Goal: Task Accomplishment & Management: Manage account settings

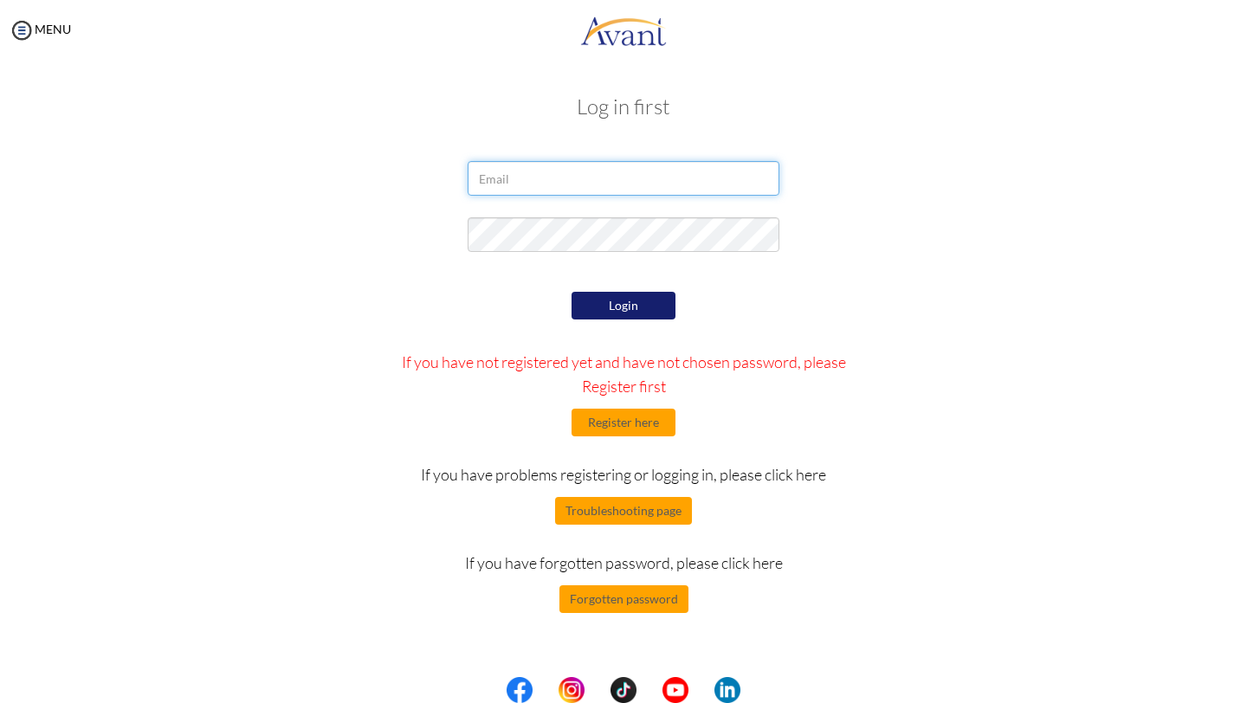
click at [681, 180] on input "email" at bounding box center [624, 178] width 312 height 35
type input "[EMAIL_ADDRESS][DOMAIN_NAME]"
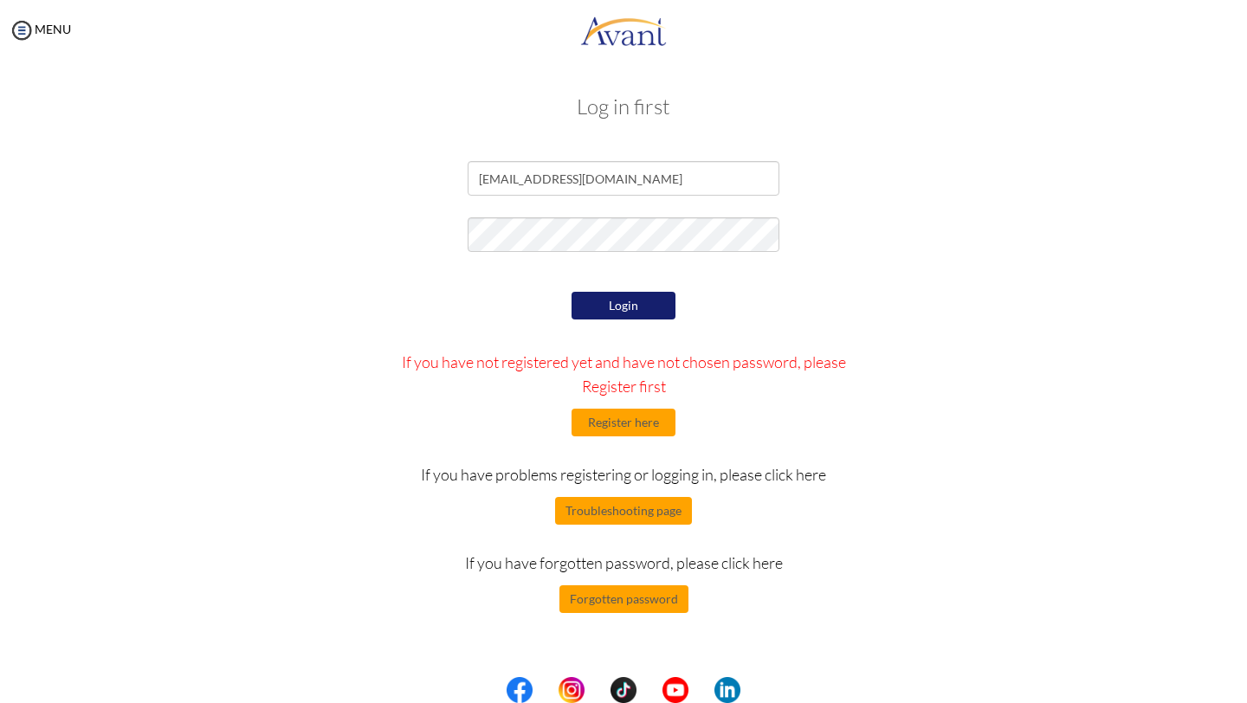
click at [636, 313] on button "Login" at bounding box center [623, 306] width 104 height 28
click at [649, 598] on button "Forgotten password" at bounding box center [623, 599] width 129 height 28
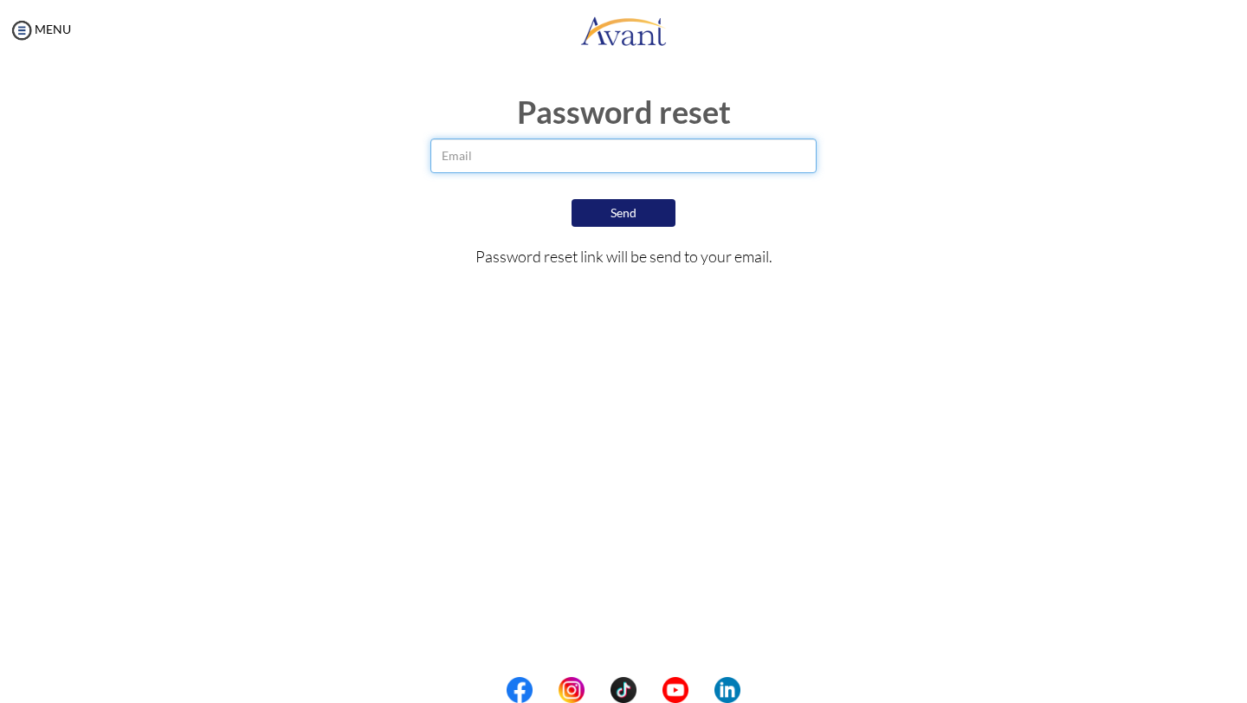
click at [594, 151] on input "email" at bounding box center [623, 156] width 387 height 35
type input "[EMAIL_ADDRESS][DOMAIN_NAME]"
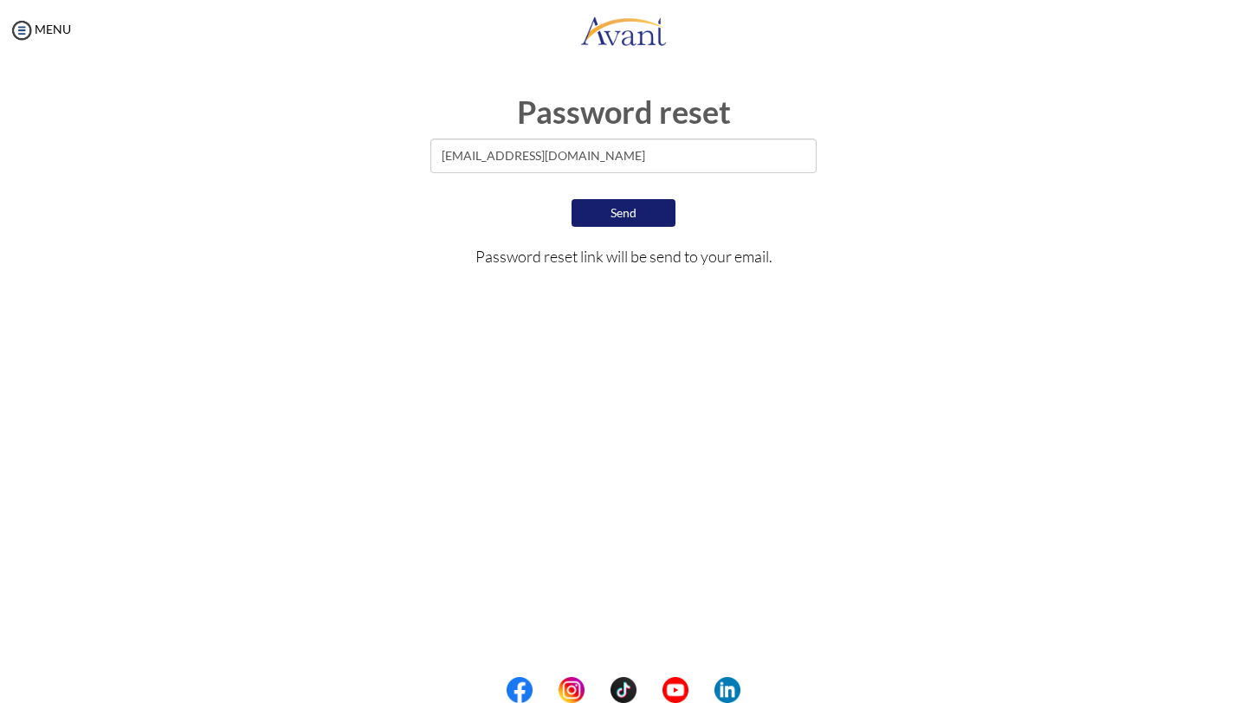
click at [635, 218] on button "Send" at bounding box center [623, 213] width 104 height 28
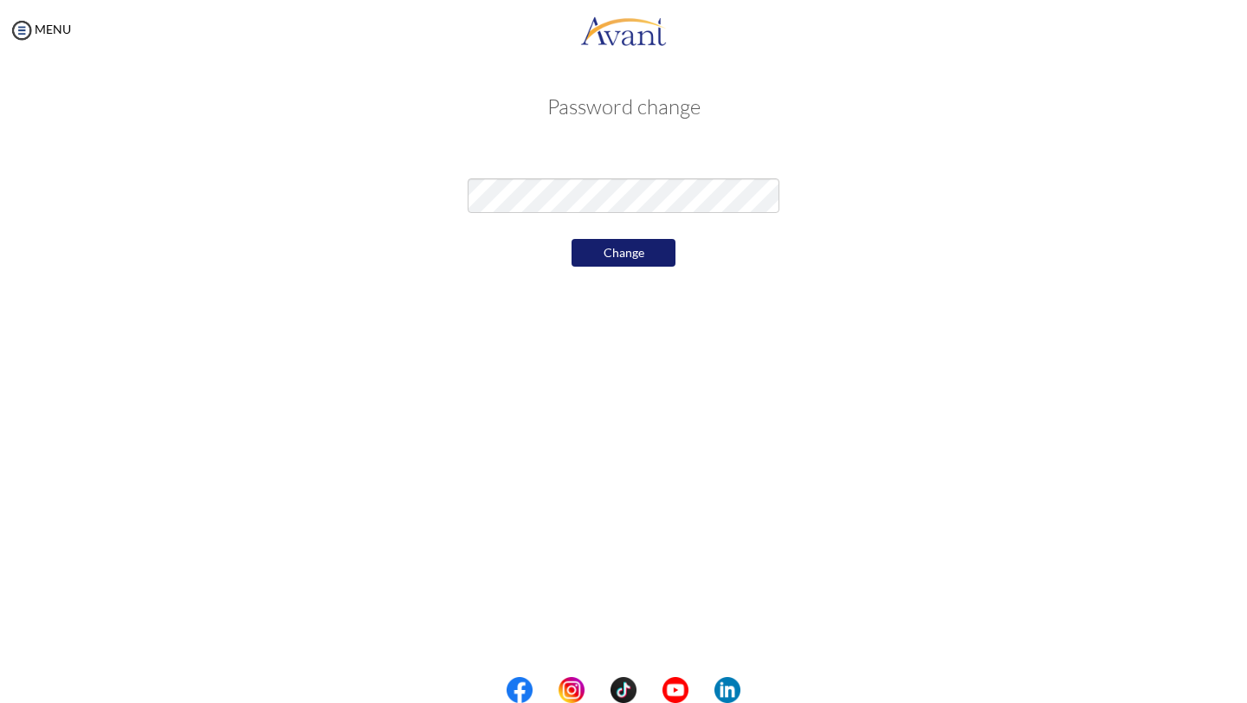
click at [624, 242] on button "Change" at bounding box center [623, 253] width 104 height 28
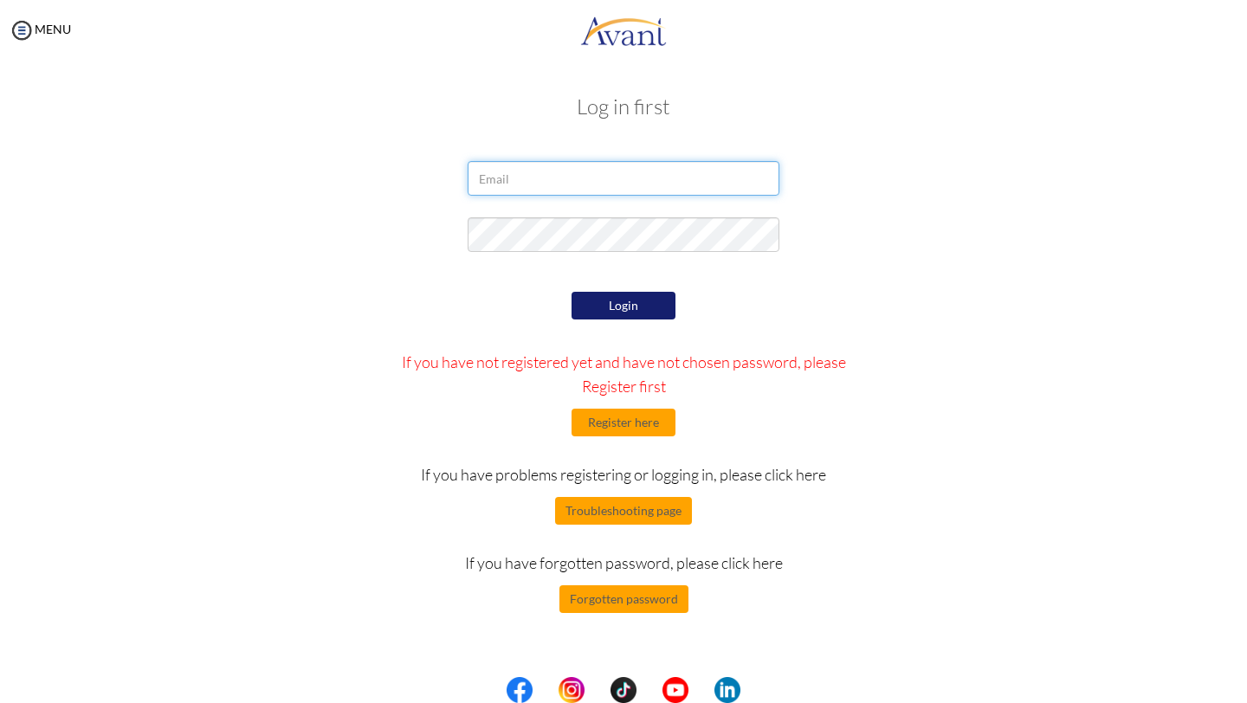
click at [563, 179] on input "email" at bounding box center [624, 178] width 312 height 35
type input "[EMAIL_ADDRESS][DOMAIN_NAME]"
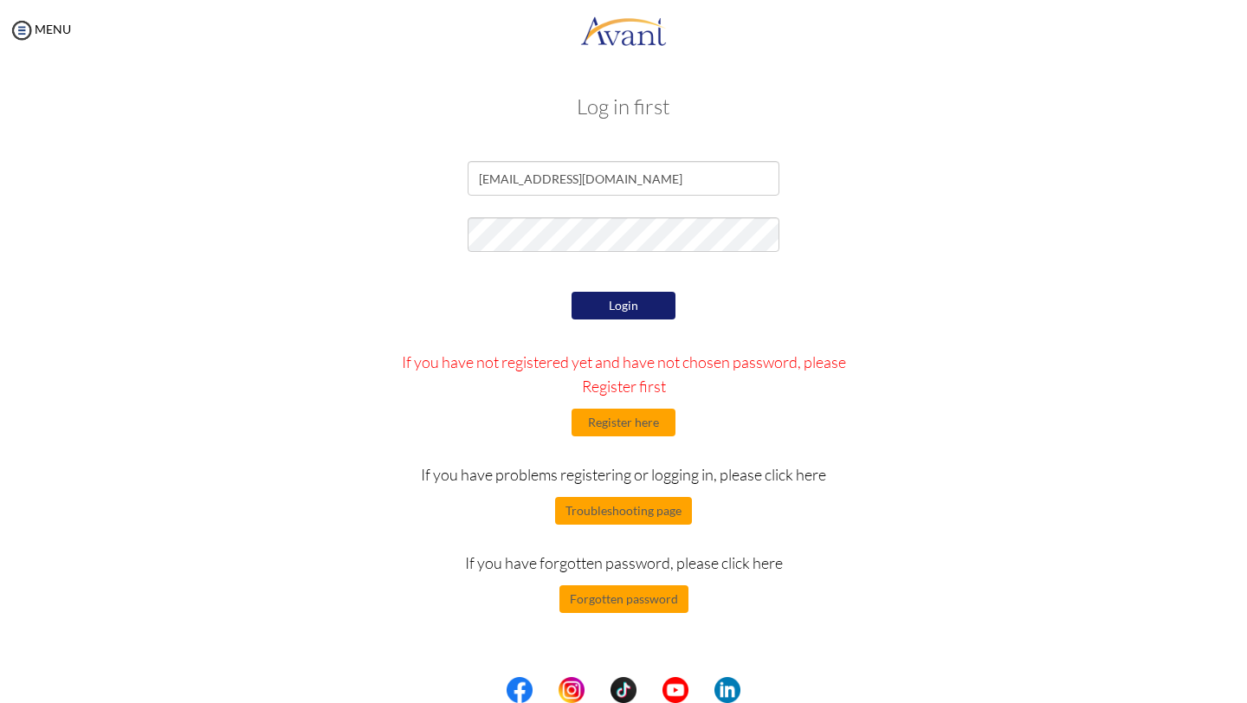
click at [634, 299] on button "Login" at bounding box center [623, 306] width 104 height 28
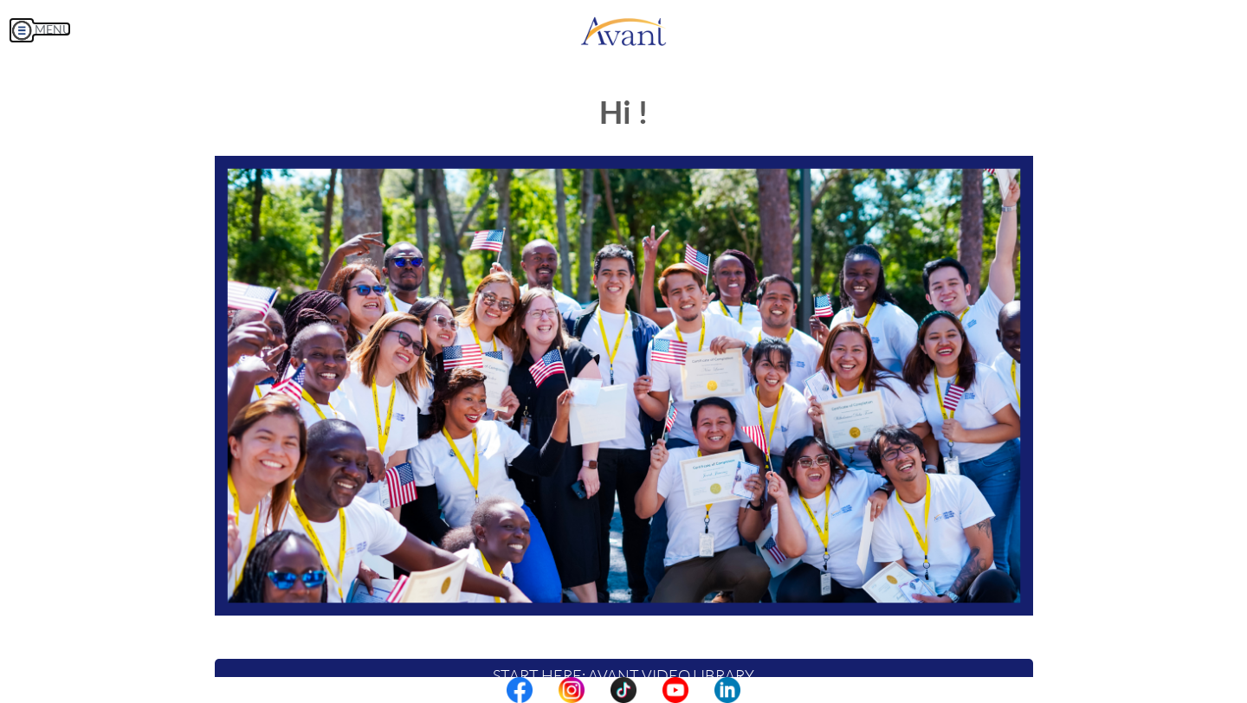
click at [49, 29] on link "MENU" at bounding box center [40, 29] width 62 height 15
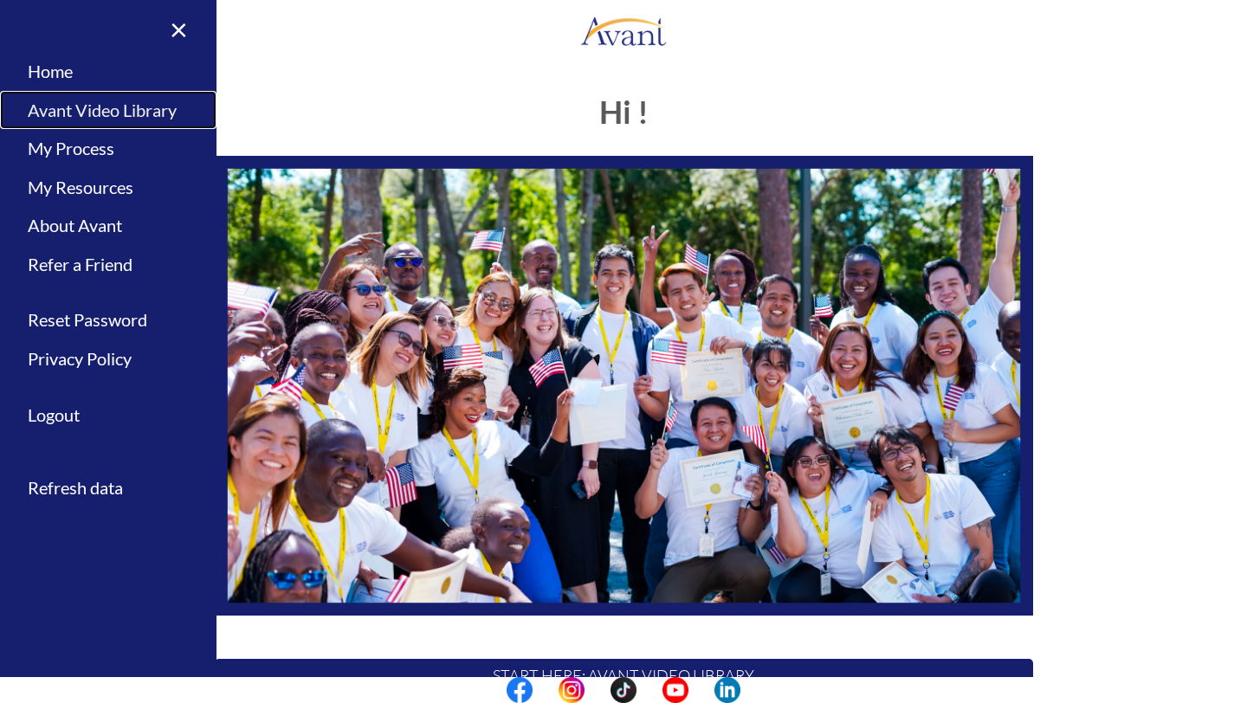
click at [113, 117] on link "Avant Video Library" at bounding box center [108, 110] width 216 height 39
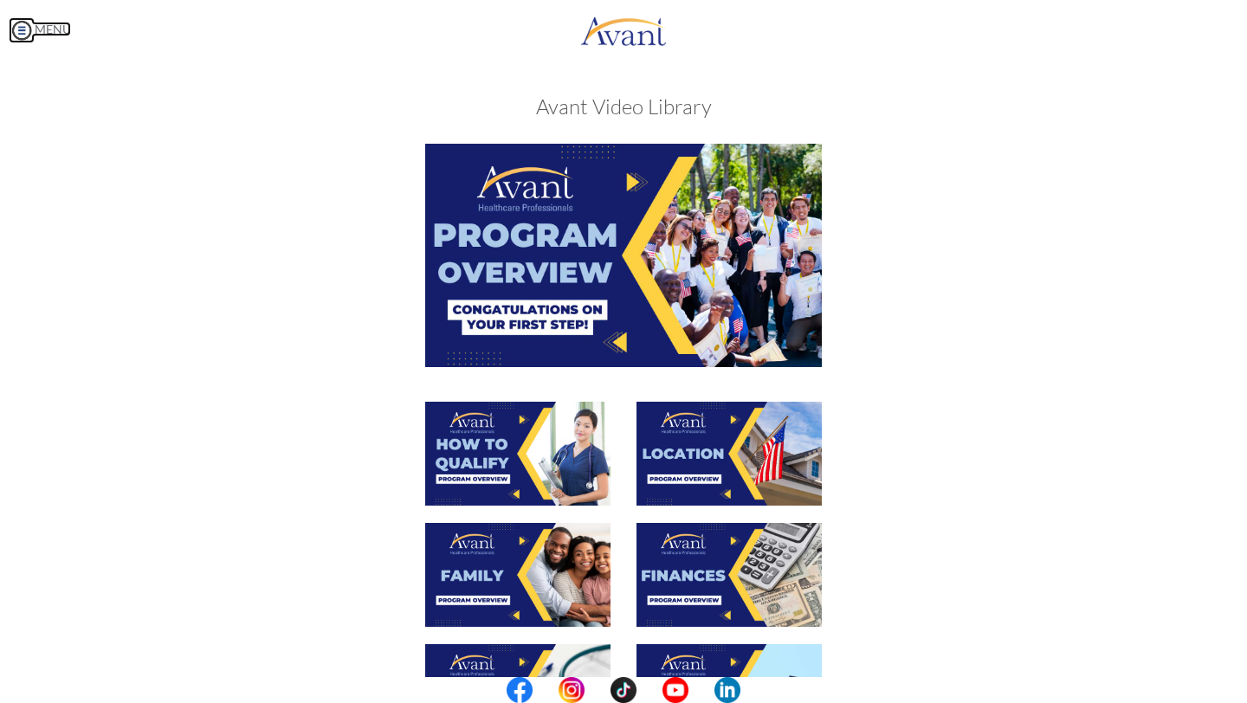
click at [48, 28] on link "MENU" at bounding box center [40, 29] width 62 height 15
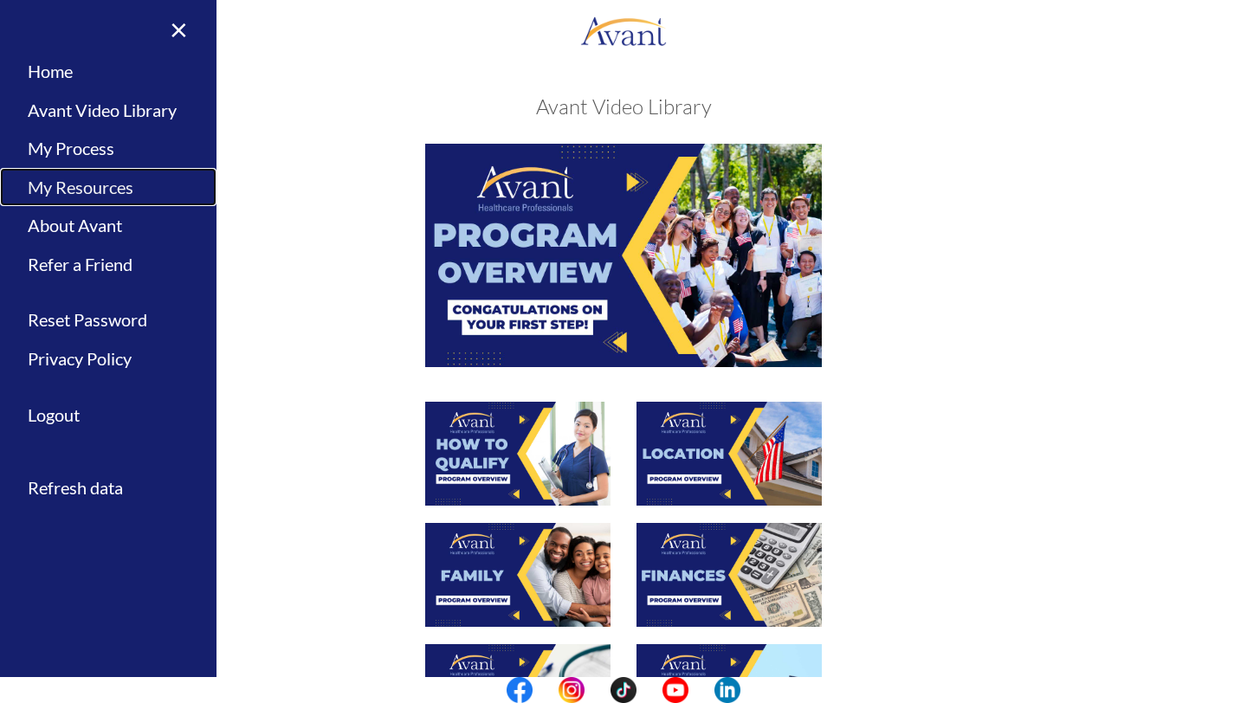
click at [98, 181] on link "My Resources" at bounding box center [108, 187] width 216 height 39
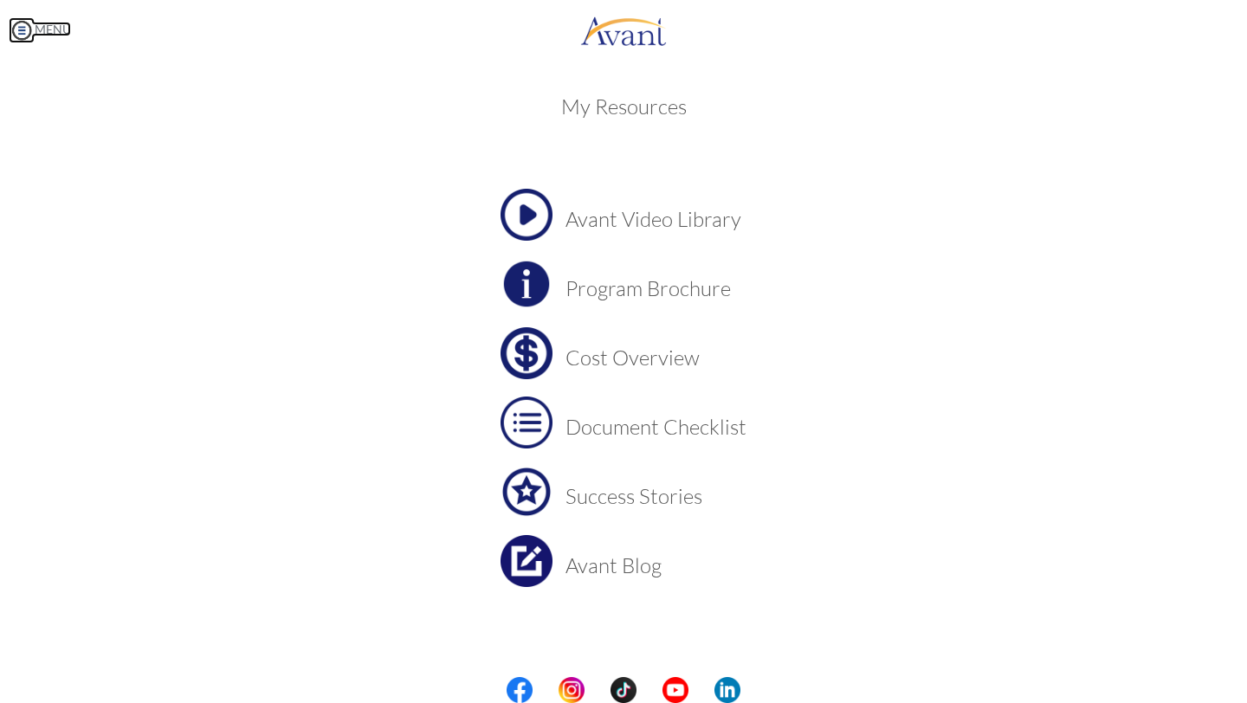
click at [36, 28] on link "MENU" at bounding box center [40, 29] width 62 height 15
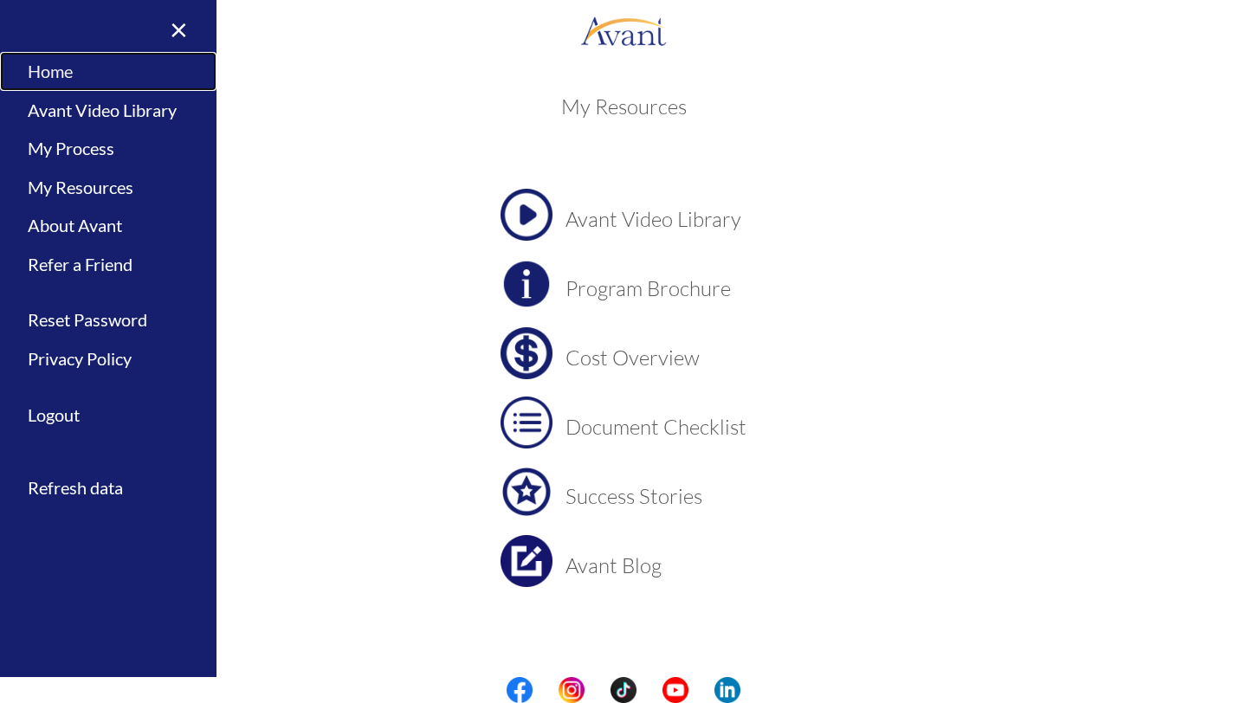
click at [52, 71] on link "Home" at bounding box center [108, 71] width 216 height 39
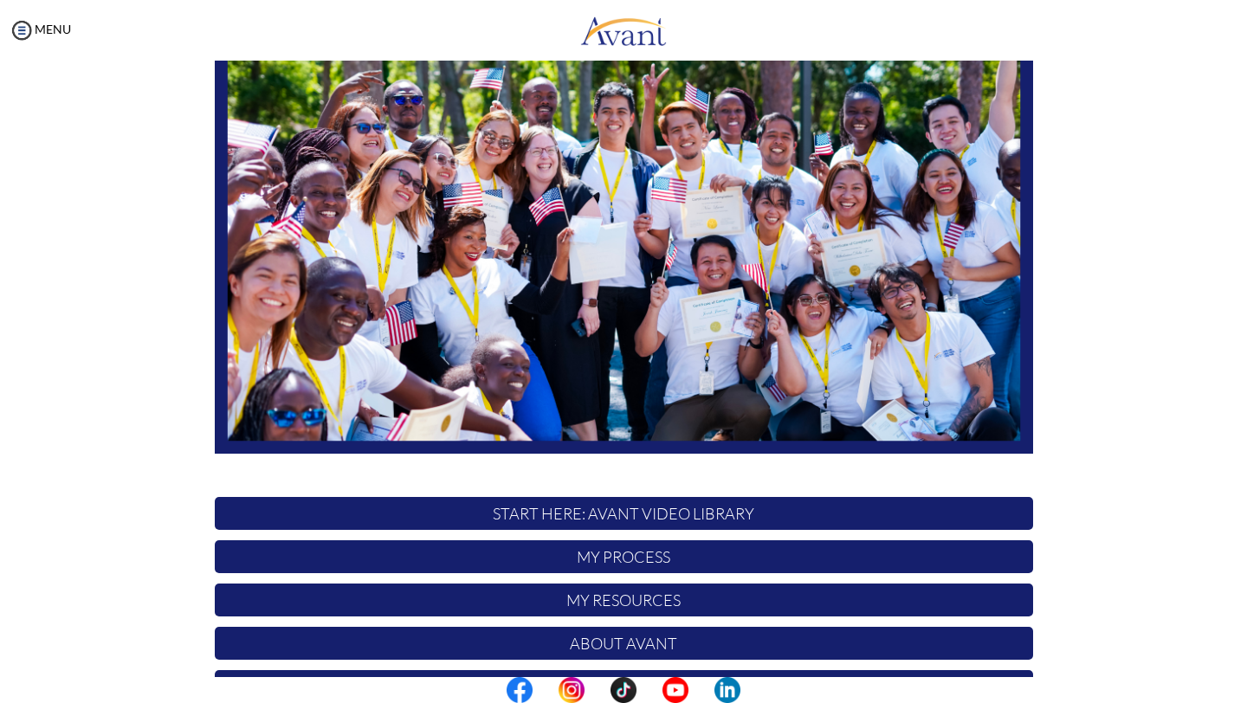
scroll to position [259, 0]
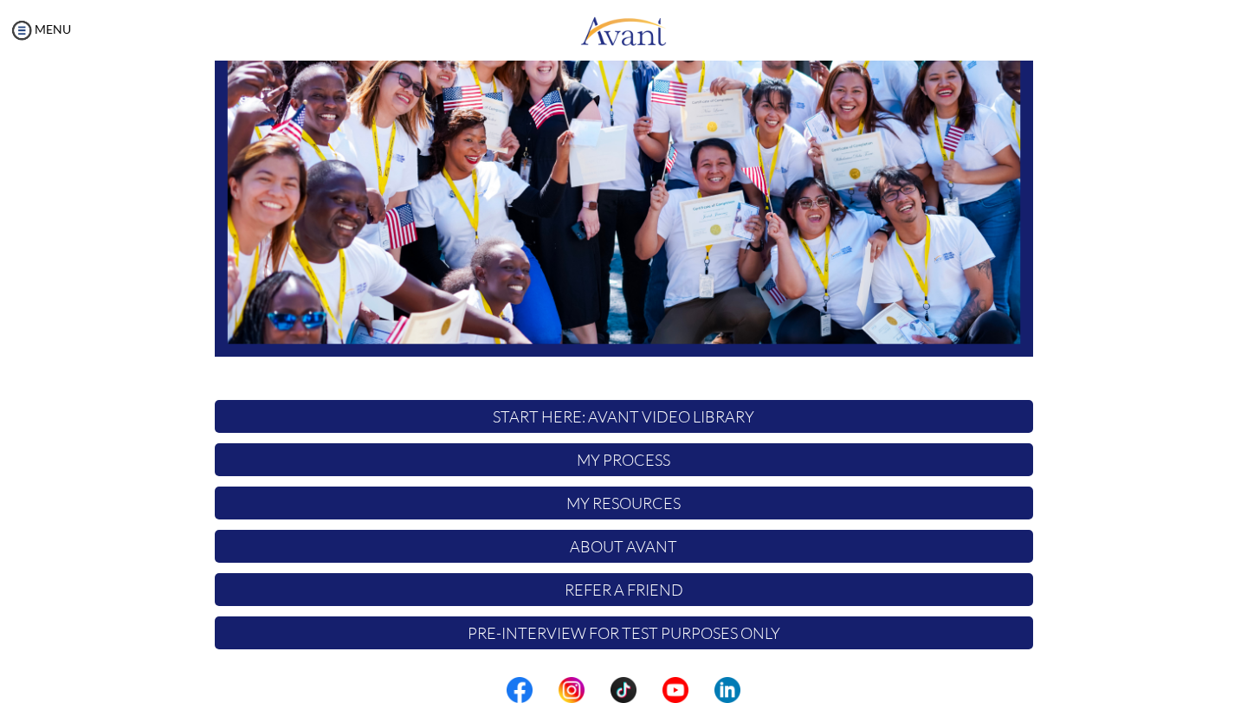
click at [682, 462] on p "My Process" at bounding box center [624, 459] width 818 height 33
